Goal: Complete application form: Complete application form

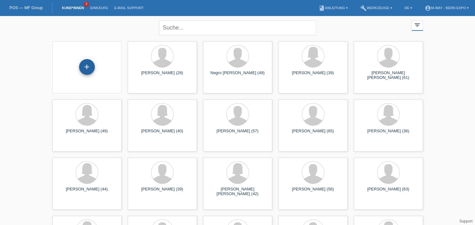
click at [91, 70] on div "+" at bounding box center [86, 67] width 15 height 11
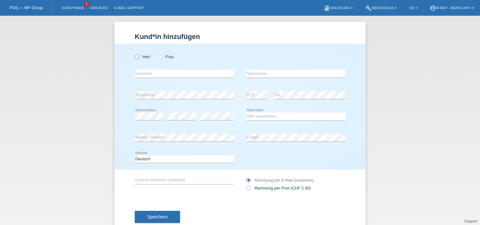
click at [134, 53] on icon at bounding box center [134, 53] width 0 height 0
click at [135, 57] on input "Herr" at bounding box center [137, 56] width 4 height 4
radio input "true"
click at [152, 74] on input "text" at bounding box center [184, 74] width 99 height 8
type input "[PERSON_NAME]"
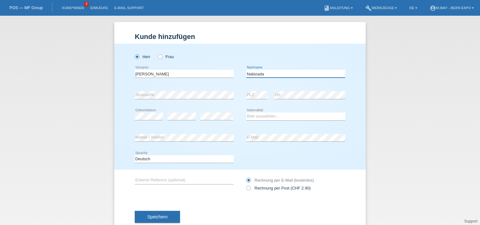
type input "Nabizada"
click at [248, 115] on select "Bitte auswählen... Schweiz Deutschland Liechtenstein Österreich ------------ Af…" at bounding box center [295, 116] width 99 height 8
select select "AF"
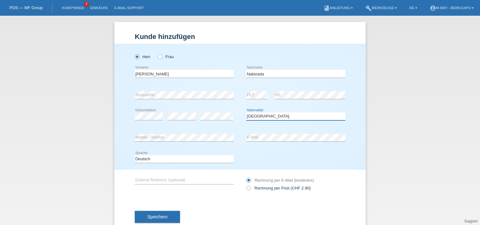
click at [246, 112] on select "Bitte auswählen... Schweiz Deutschland Liechtenstein Österreich ------------ Af…" at bounding box center [295, 116] width 99 height 8
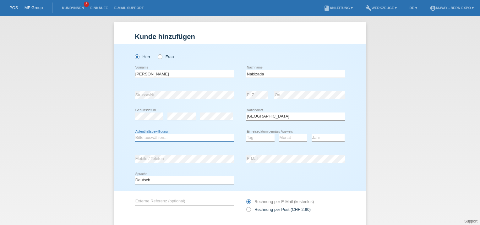
click at [164, 138] on select "Bitte auswählen... C B B - Flüchtlingsstatus Andere" at bounding box center [184, 138] width 99 height 8
select select "BF"
click at [135, 134] on select "Bitte auswählen... C B B - Flüchtlingsstatus Andere" at bounding box center [184, 138] width 99 height 8
click at [246, 138] on select "Tag 01 02 03 04 05 06 07 08 09 10 11" at bounding box center [260, 138] width 28 height 8
select select "14"
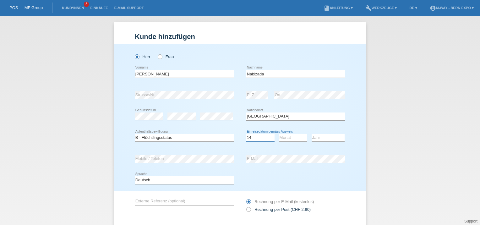
click at [246, 134] on select "Tag 01 02 03 04 05 06 07 08 09 10 11" at bounding box center [260, 138] width 28 height 8
click at [279, 135] on select "Monat 01 02 03 04 05 06 07 08 09 10 11" at bounding box center [293, 138] width 28 height 8
select select "12"
click at [279, 134] on select "Monat 01 02 03 04 05 06 07 08 09 10 11" at bounding box center [293, 138] width 28 height 8
click at [317, 139] on select "Jahr 2025 2024 2023 2022 2021 2020 2019 2018 2017 2016 2015 2014 2013 2012 2011…" at bounding box center [328, 138] width 33 height 8
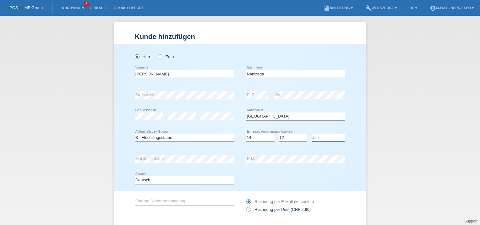
select select "2016"
click at [312, 134] on select "Jahr 2025 2024 2023 2022 2021 2020 2019 2018 2017 2016 2015 2014 2013 2012 2011…" at bounding box center [328, 138] width 33 height 8
click at [176, 138] on select "Bitte auswählen... C B B - Flüchtlingsstatus Andere" at bounding box center [184, 138] width 99 height 8
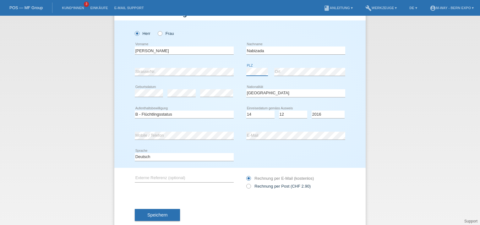
scroll to position [25, 0]
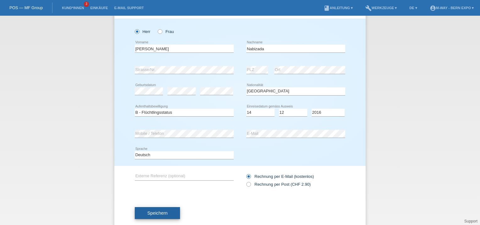
click at [152, 215] on button "Speichern" at bounding box center [157, 213] width 45 height 12
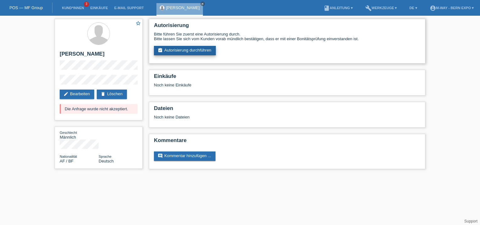
click at [192, 53] on link "assignment_turned_in Autorisierung durchführen" at bounding box center [185, 50] width 62 height 9
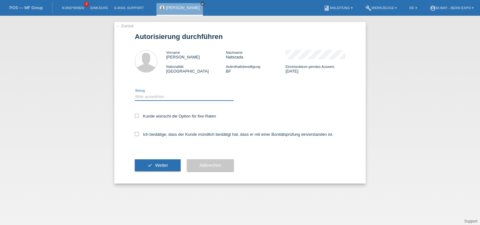
click at [168, 98] on select "Bitte auswählen CHF 1.00 - CHF 499.00 CHF 500.00 - CHF 1'999.00 CHF 2'000.00 - …" at bounding box center [184, 97] width 99 height 8
select select "3"
click at [135, 93] on select "Bitte auswählen CHF 1.00 - CHF 499.00 CHF 500.00 - CHF 1'999.00 CHF 2'000.00 - …" at bounding box center [184, 97] width 99 height 8
click at [136, 135] on icon at bounding box center [137, 134] width 4 height 4
click at [136, 135] on input "Ich bestätige, dass der Kunde mündlich bestätigt hat, dass er mit einer Bonität…" at bounding box center [137, 134] width 4 height 4
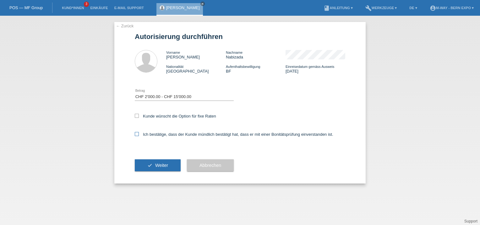
checkbox input "true"
click at [158, 163] on span "Weiter" at bounding box center [161, 165] width 13 height 5
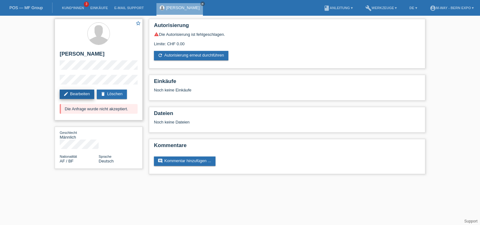
click at [77, 95] on link "edit Bearbeiten" at bounding box center [77, 94] width 35 height 9
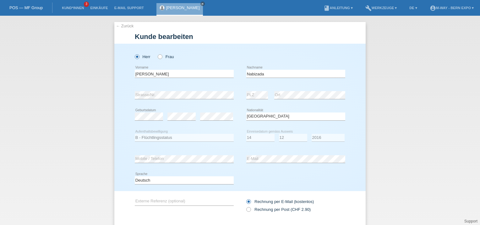
select select "AF"
select select "BF"
select select "14"
select select "12"
select select "2016"
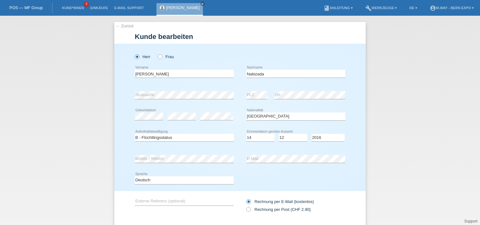
click at [205, 142] on div "Bitte auswählen... C B B - Flüchtlingsstatus Andere error Aufenthaltsbewilligung" at bounding box center [184, 137] width 99 height 21
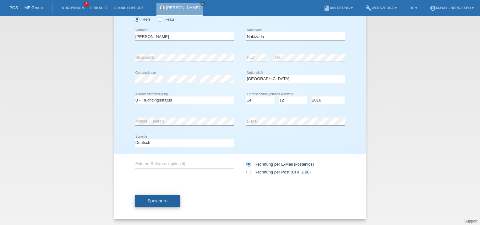
click at [152, 199] on span "Speichern" at bounding box center [157, 200] width 20 height 5
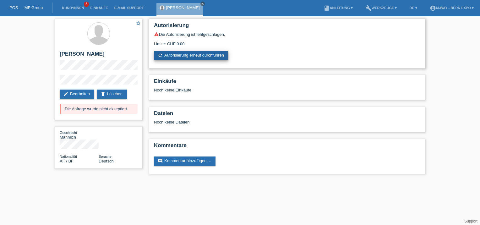
click at [178, 57] on link "refresh Autorisierung erneut durchführen" at bounding box center [191, 55] width 74 height 9
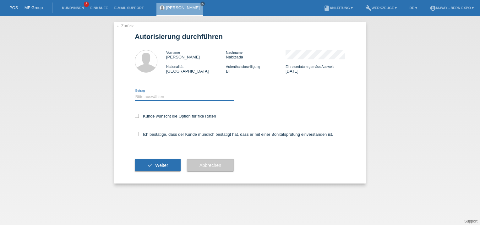
click at [164, 98] on select "Bitte auswählen CHF 1.00 - CHF 499.00 CHF 500.00 - CHF 1'999.00 CHF 2'000.00 - …" at bounding box center [184, 97] width 99 height 8
select select "3"
click at [135, 93] on select "Bitte auswählen CHF 1.00 - CHF 499.00 CHF 500.00 - CHF 1'999.00 CHF 2'000.00 - …" at bounding box center [184, 97] width 99 height 8
click at [136, 133] on icon at bounding box center [137, 134] width 4 height 4
click at [136, 133] on input "Ich bestätige, dass der Kunde mündlich bestätigt hat, dass er mit einer Bonität…" at bounding box center [137, 134] width 4 height 4
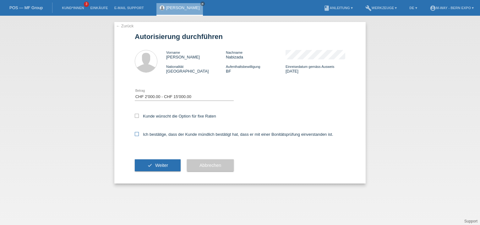
checkbox input "true"
click at [165, 165] on span "Weiter" at bounding box center [161, 165] width 13 height 5
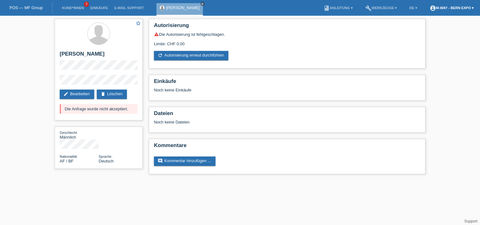
click at [471, 9] on link "account_circle m-way - Bern Expo ▾" at bounding box center [452, 8] width 50 height 4
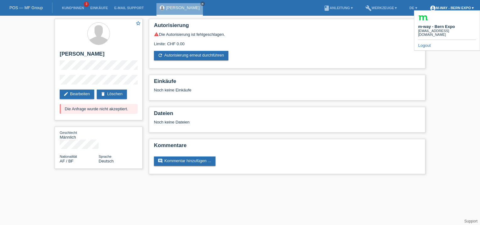
click at [471, 9] on link "account_circle m-way - Bern Expo ▾" at bounding box center [452, 8] width 50 height 4
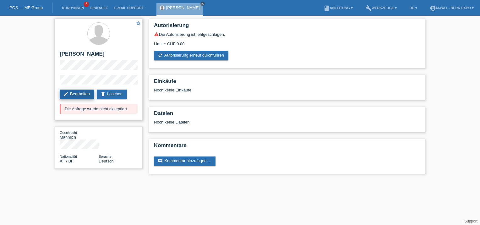
click at [79, 92] on link "edit Bearbeiten" at bounding box center [77, 94] width 35 height 9
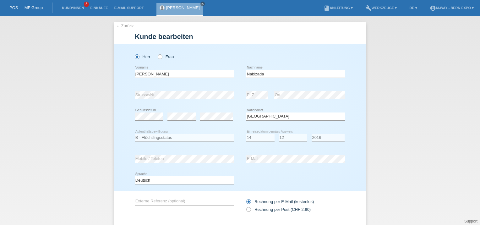
select select "AF"
select select "BF"
select select "14"
select select "12"
select select "2016"
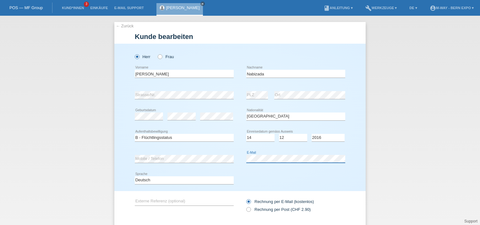
scroll to position [37, 0]
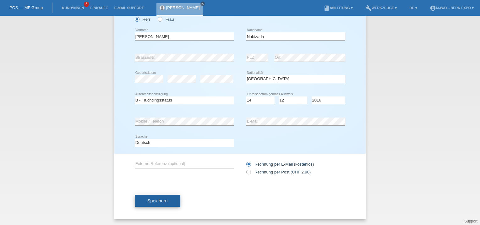
click at [161, 198] on span "Speichern" at bounding box center [157, 200] width 20 height 5
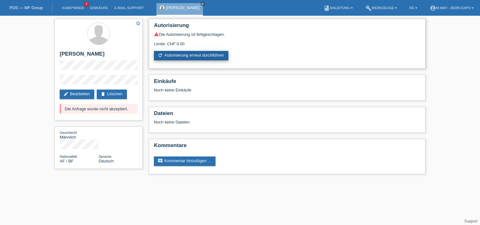
click at [171, 57] on link "refresh Autorisierung erneut durchführen" at bounding box center [191, 55] width 74 height 9
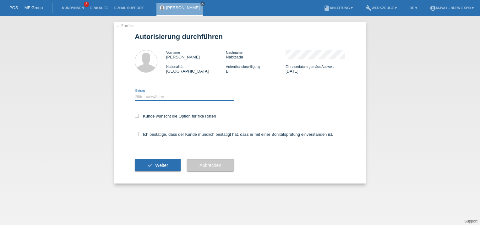
click at [164, 98] on select "Bitte auswählen CHF 1.00 - CHF 499.00 CHF 500.00 - CHF 1'999.00 CHF 2'000.00 - …" at bounding box center [184, 97] width 99 height 8
select select "3"
click at [135, 93] on select "Bitte auswählen CHF 1.00 - CHF 499.00 CHF 500.00 - CHF 1'999.00 CHF 2'000.00 - …" at bounding box center [184, 97] width 99 height 8
click at [137, 134] on icon at bounding box center [137, 134] width 4 height 4
click at [137, 134] on input "Ich bestätige, dass der Kunde mündlich bestätigt hat, dass er mit einer Bonität…" at bounding box center [137, 134] width 4 height 4
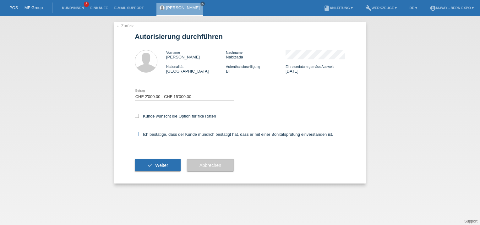
checkbox input "true"
click at [162, 166] on span "Weiter" at bounding box center [161, 165] width 13 height 5
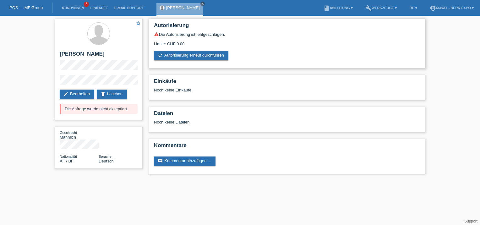
drag, startPoint x: 209, startPoint y: 44, endPoint x: 190, endPoint y: 35, distance: 21.2
click at [190, 35] on div "warning Die Autorisierung ist fehlgeschlagen. Limite: CHF 0.00 refresh Autorisi…" at bounding box center [287, 46] width 266 height 29
drag, startPoint x: 190, startPoint y: 35, endPoint x: 181, endPoint y: 56, distance: 22.7
click at [181, 56] on link "refresh Autorisierung erneut durchführen" at bounding box center [191, 55] width 74 height 9
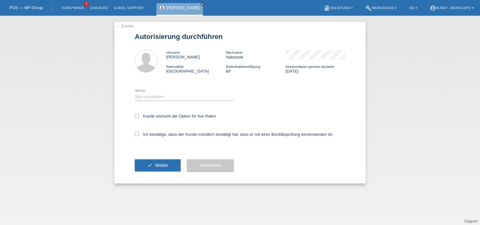
click at [151, 90] on div "Bitte auswählen CHF 1.00 - CHF 499.00 CHF 500.00 - CHF 1'999.00 CHF 2'000.00 - …" at bounding box center [184, 96] width 99 height 21
click at [150, 97] on select "Bitte auswählen CHF 1.00 - CHF 499.00 CHF 500.00 - CHF 1'999.00 CHF 2'000.00 - …" at bounding box center [184, 97] width 99 height 8
select select "3"
click at [135, 93] on select "Bitte auswählen CHF 1.00 - CHF 499.00 CHF 500.00 - CHF 1'999.00 CHF 2'000.00 - …" at bounding box center [184, 97] width 99 height 8
click at [139, 137] on label "Ich bestätige, dass der Kunde mündlich bestätigt hat, dass er mit einer Bonität…" at bounding box center [234, 134] width 199 height 5
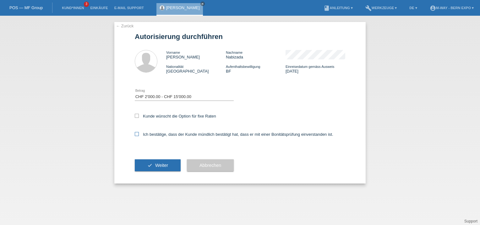
click at [139, 136] on input "Ich bestätige, dass der Kunde mündlich bestätigt hat, dass er mit einer Bonität…" at bounding box center [137, 134] width 4 height 4
checkbox input "true"
click at [164, 164] on span "Weiter" at bounding box center [161, 165] width 13 height 5
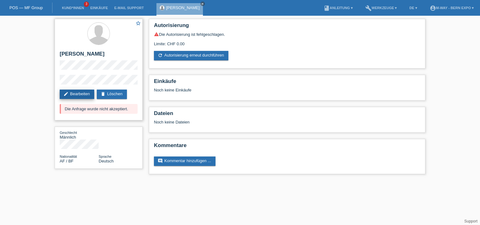
click at [76, 95] on link "edit Bearbeiten" at bounding box center [77, 94] width 35 height 9
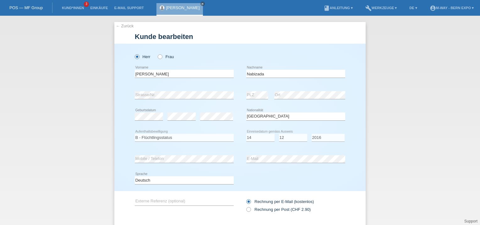
select select "AF"
select select "BF"
select select "14"
select select "12"
select select "2016"
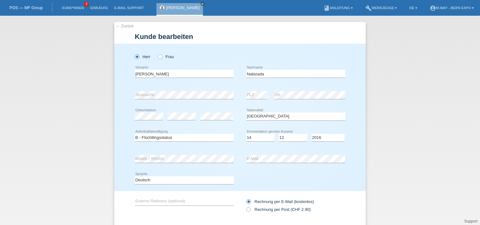
click at [117, 25] on link "← Zurück" at bounding box center [125, 26] width 18 height 5
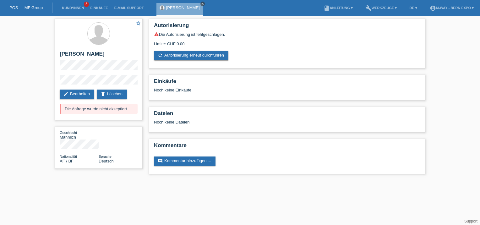
click at [204, 4] on icon "close" at bounding box center [202, 3] width 3 height 3
click at [77, 8] on link "Kund*innen" at bounding box center [73, 8] width 28 height 4
